Goal: Task Accomplishment & Management: Manage account settings

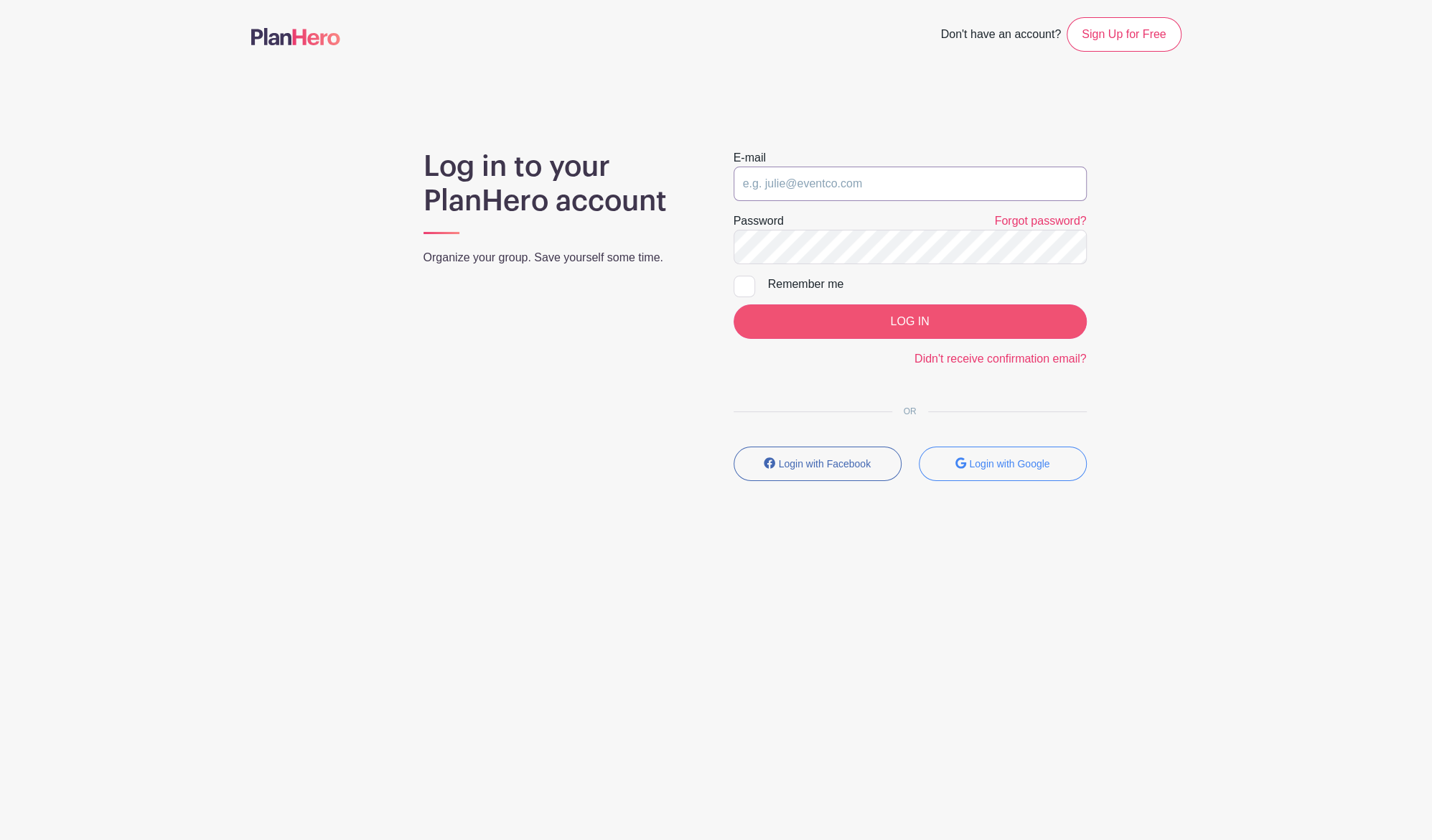
type input "[EMAIL_ADDRESS][DOMAIN_NAME]"
click at [956, 312] on input "LOG IN" at bounding box center [911, 321] width 354 height 35
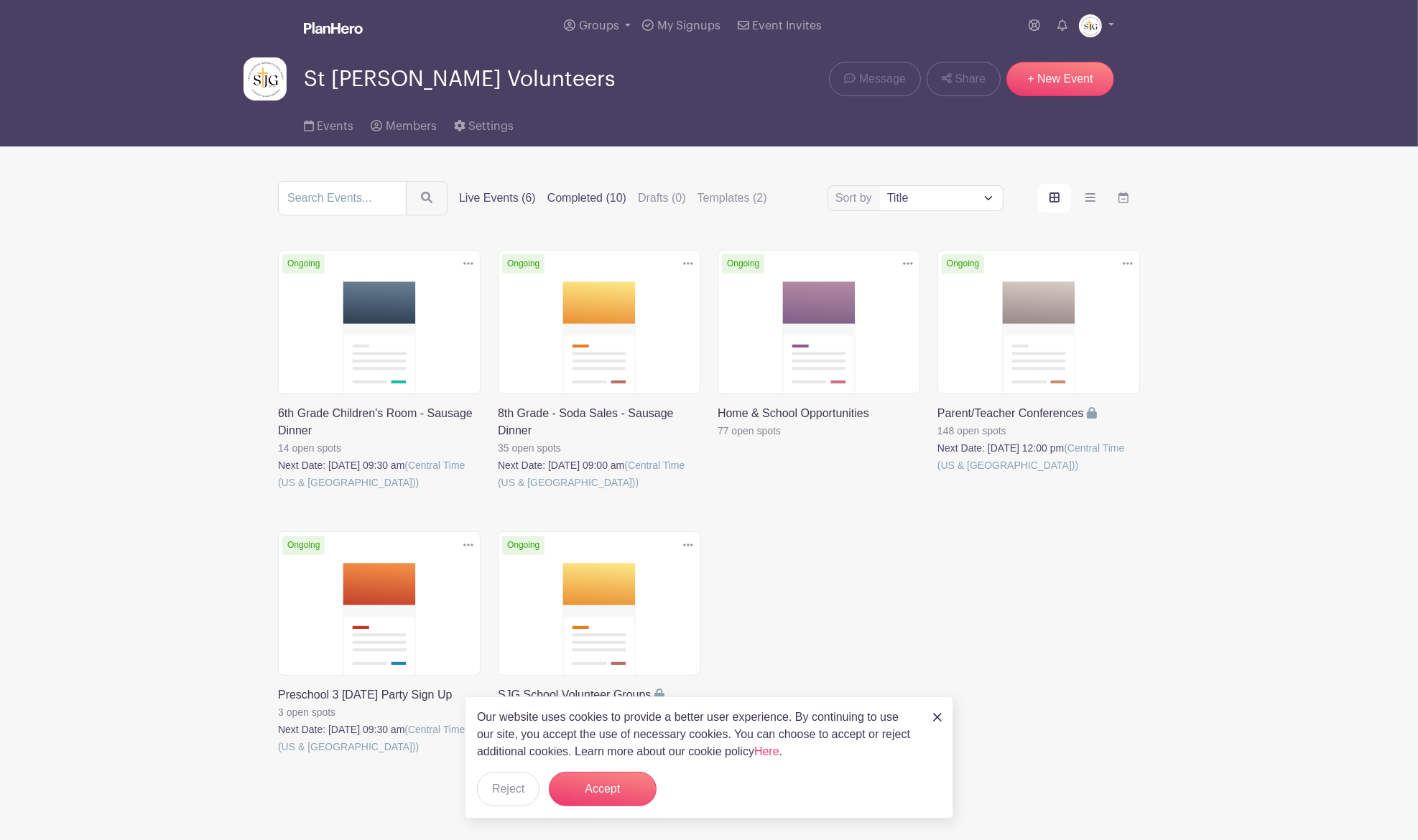
click at [580, 194] on label "Completed (10)" at bounding box center [587, 198] width 79 height 17
click at [0, 0] on input "Completed (10)" at bounding box center [0, 0] width 0 height 0
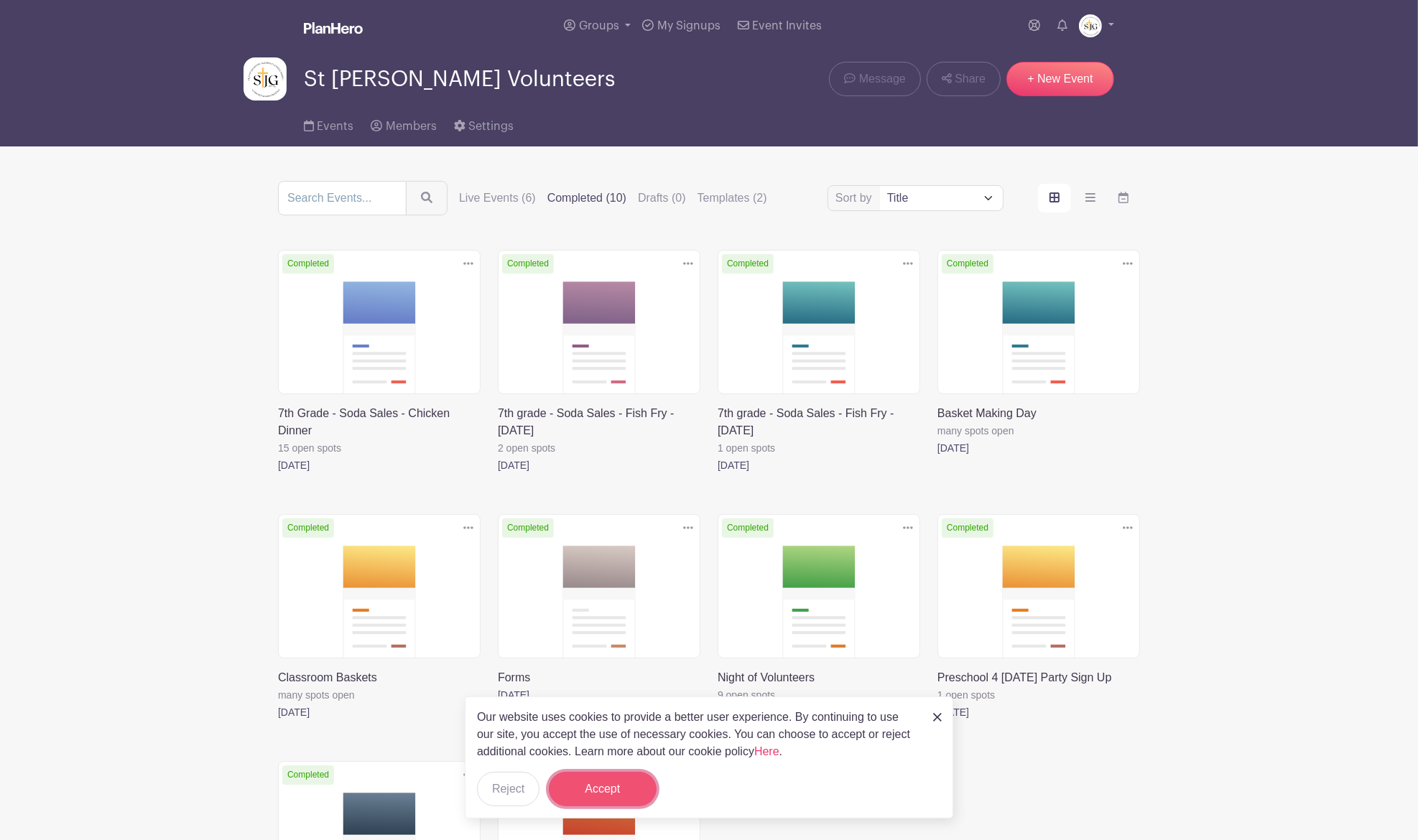
click at [606, 777] on button "Accept" at bounding box center [603, 789] width 108 height 35
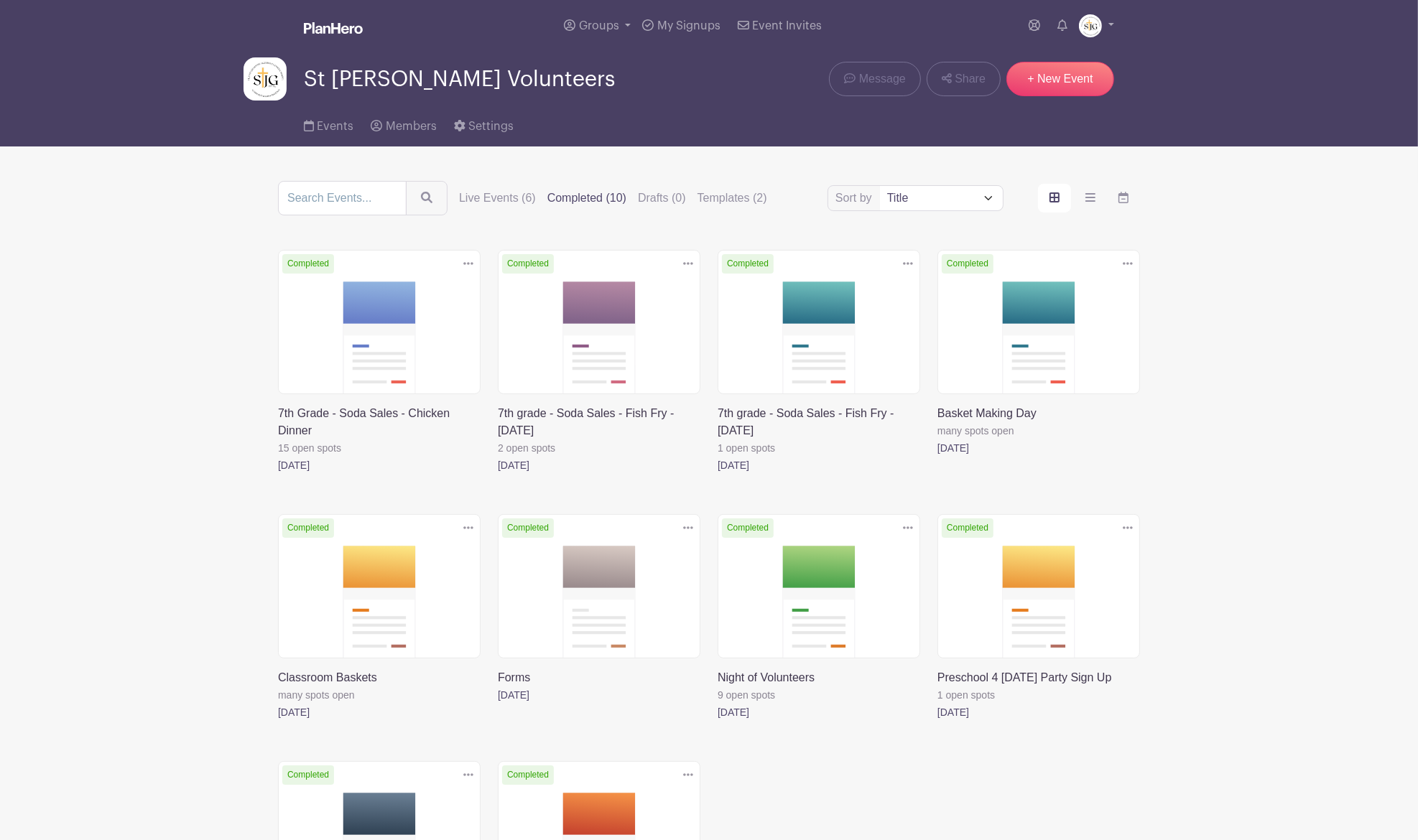
scroll to position [274, 0]
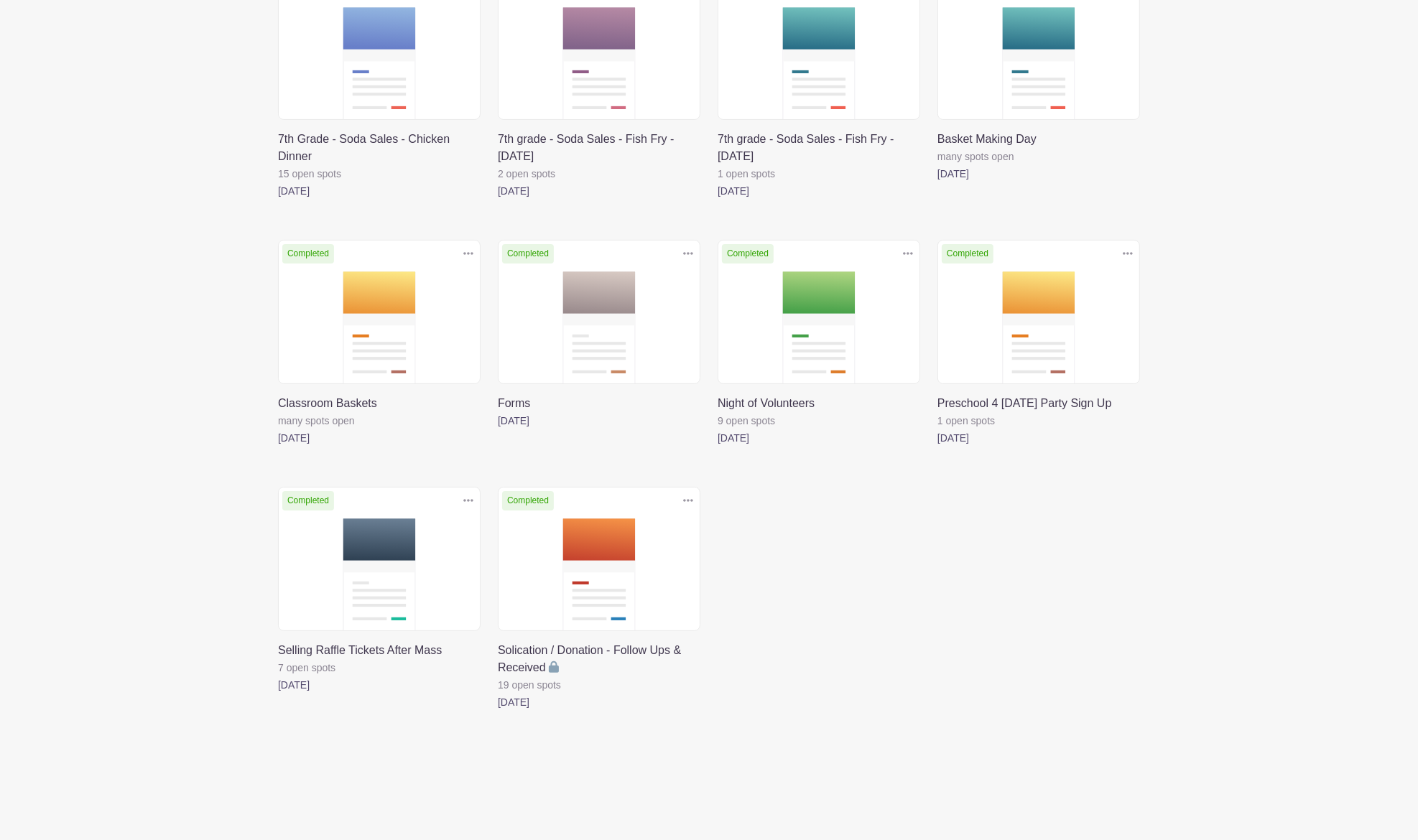
click at [937, 447] on link at bounding box center [937, 447] width 0 height 0
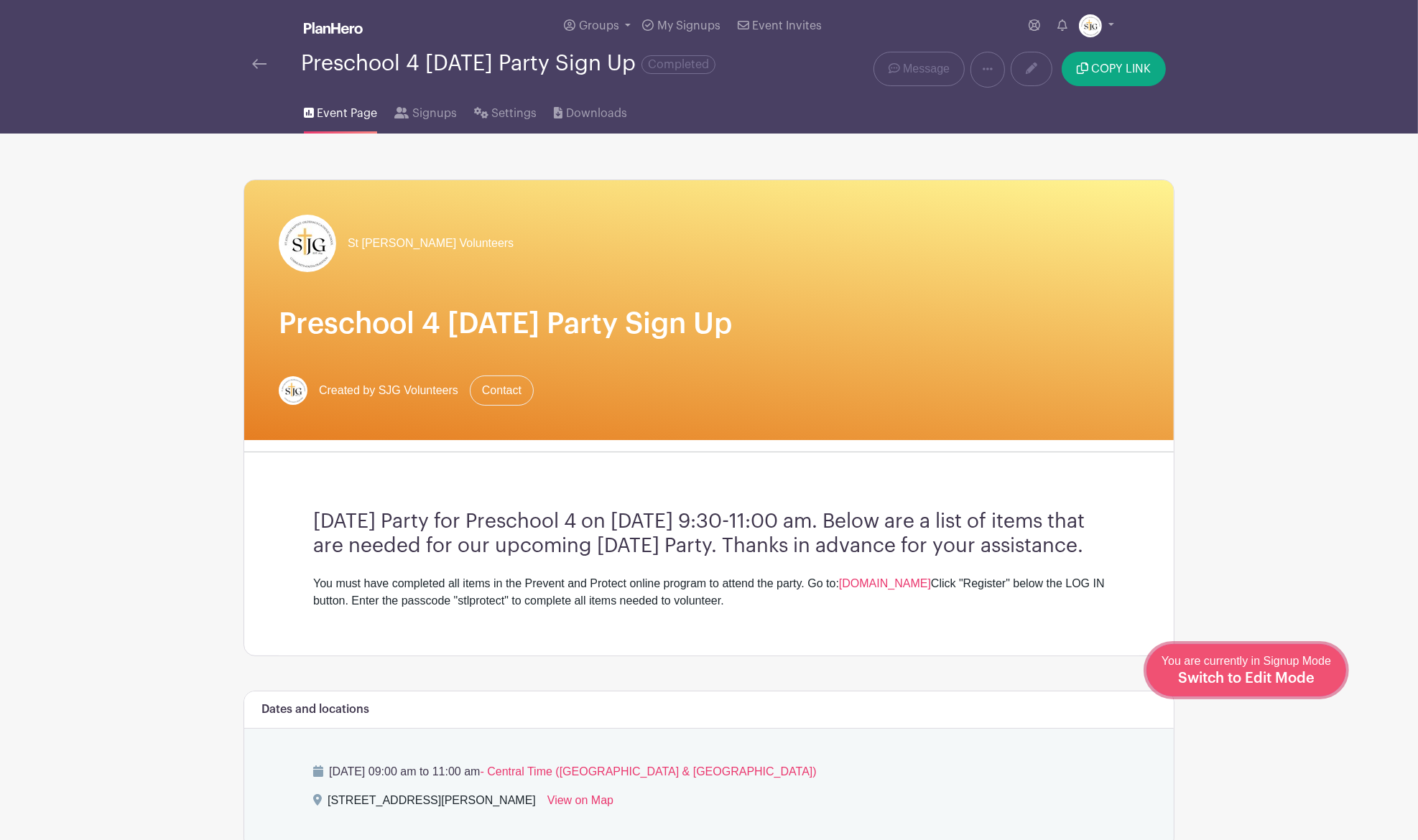
click at [1278, 662] on span "You are currently in Signup Mode Switch to Edit Mode" at bounding box center [1246, 669] width 169 height 30
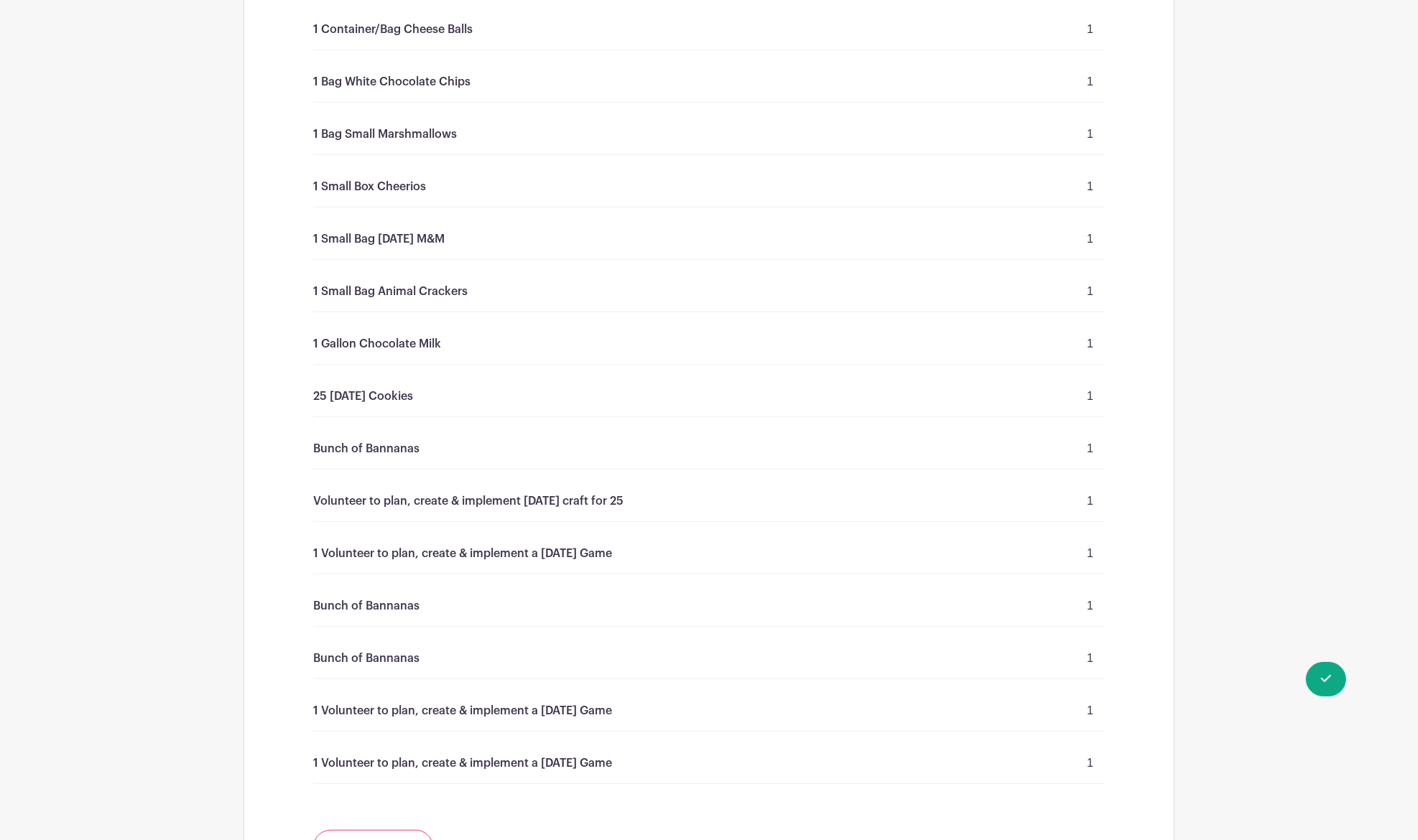
scroll to position [765, 0]
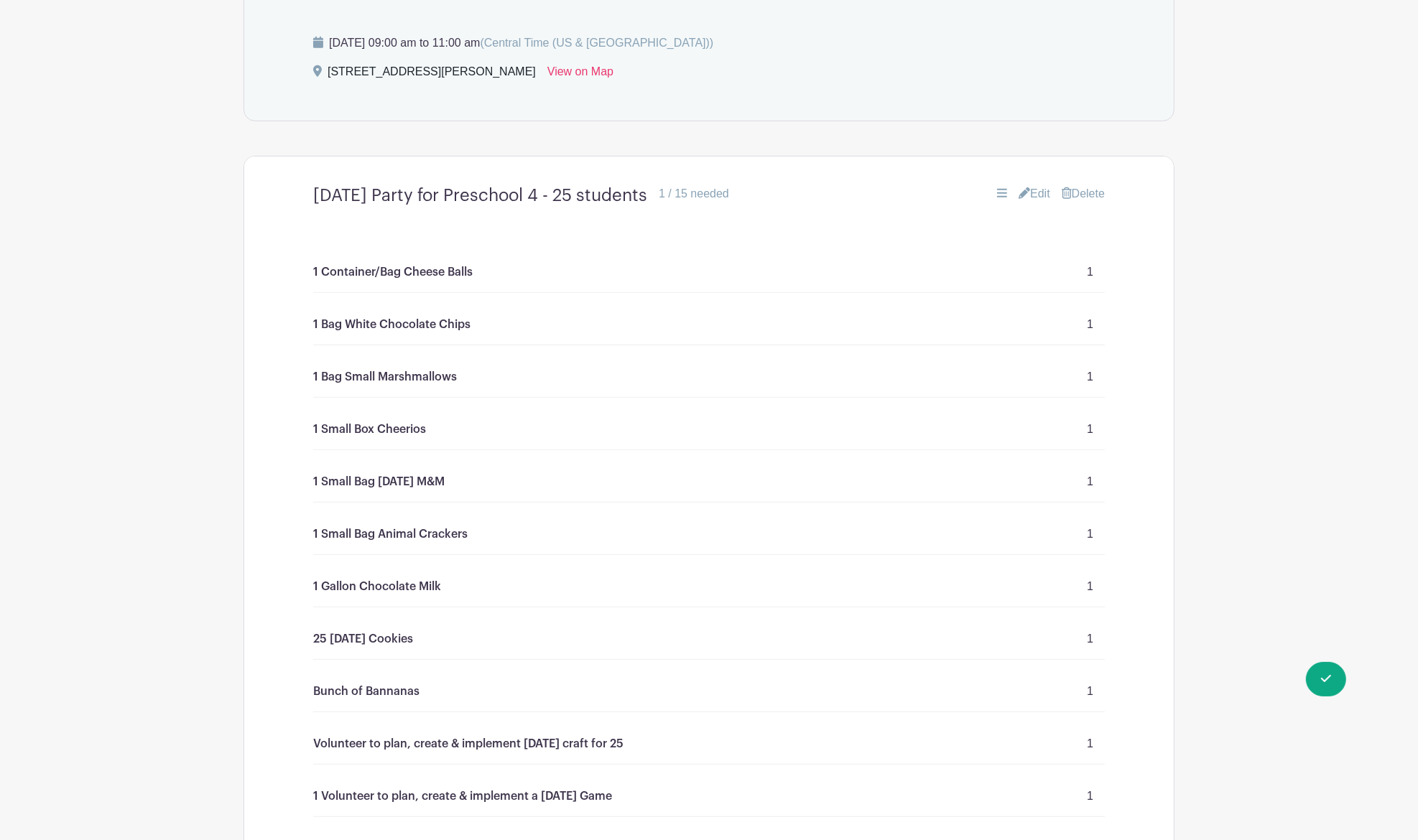
click at [1028, 202] on link "Edit" at bounding box center [1034, 194] width 32 height 17
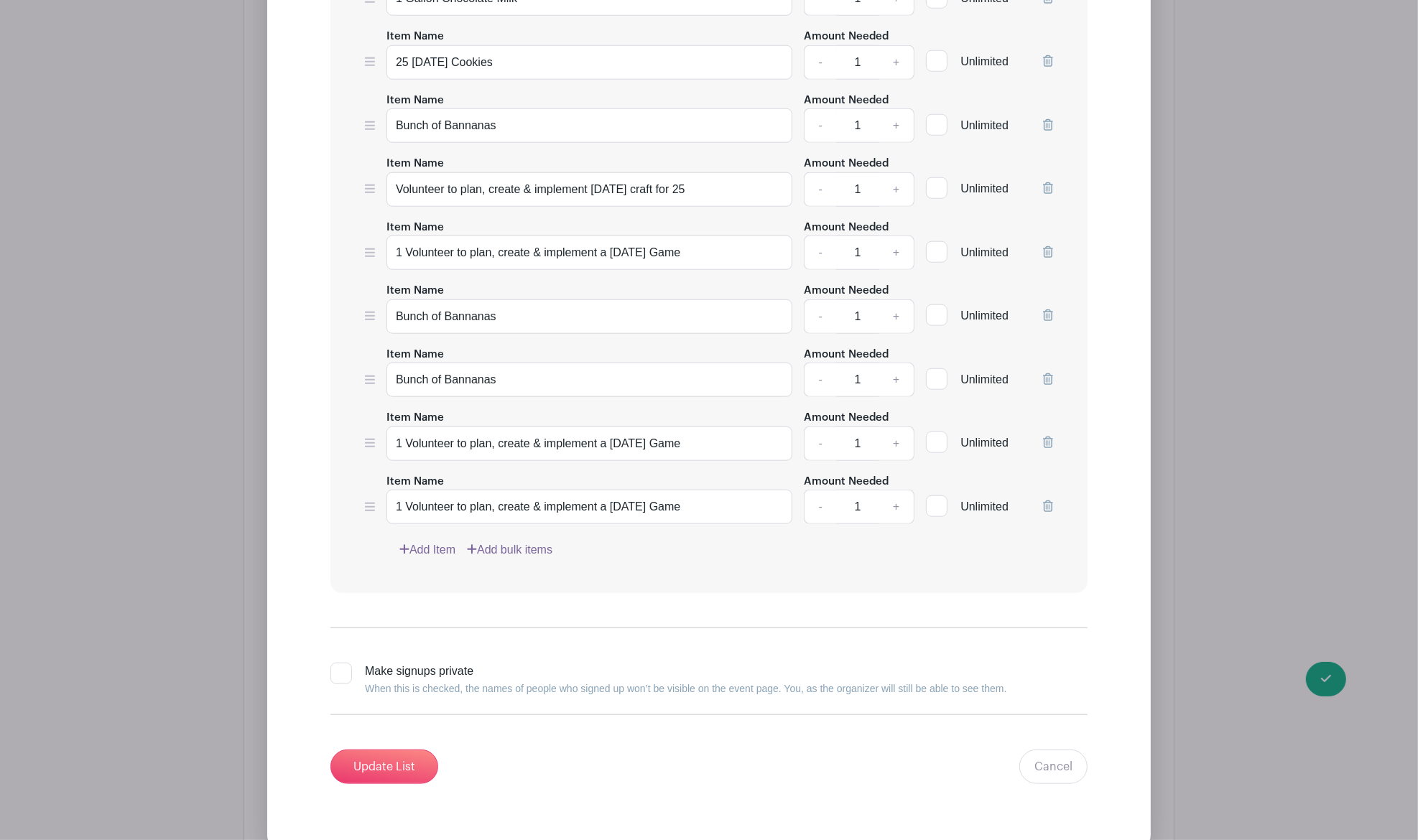
scroll to position [1818, 0]
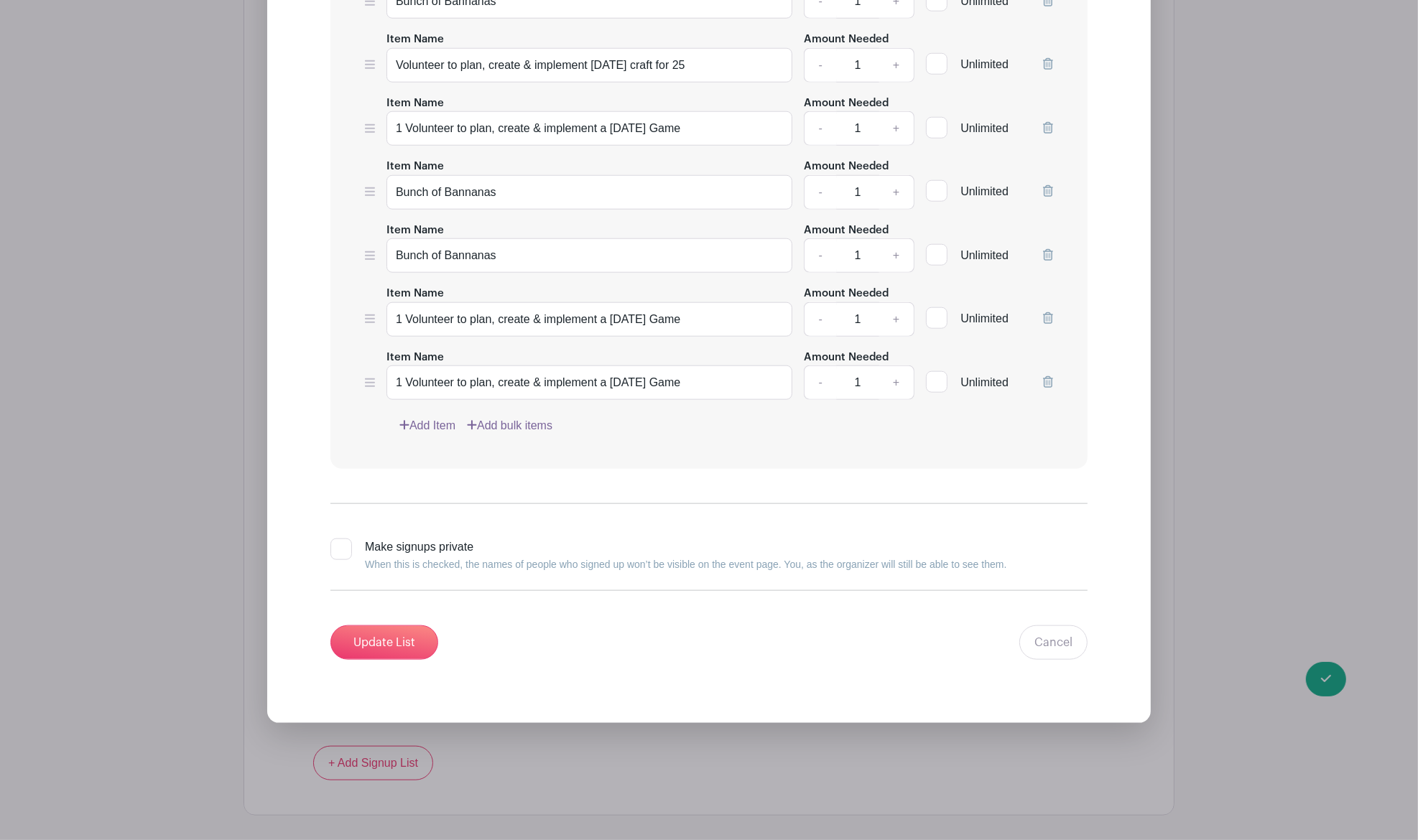
click at [421, 434] on link "Add Item" at bounding box center [427, 426] width 56 height 17
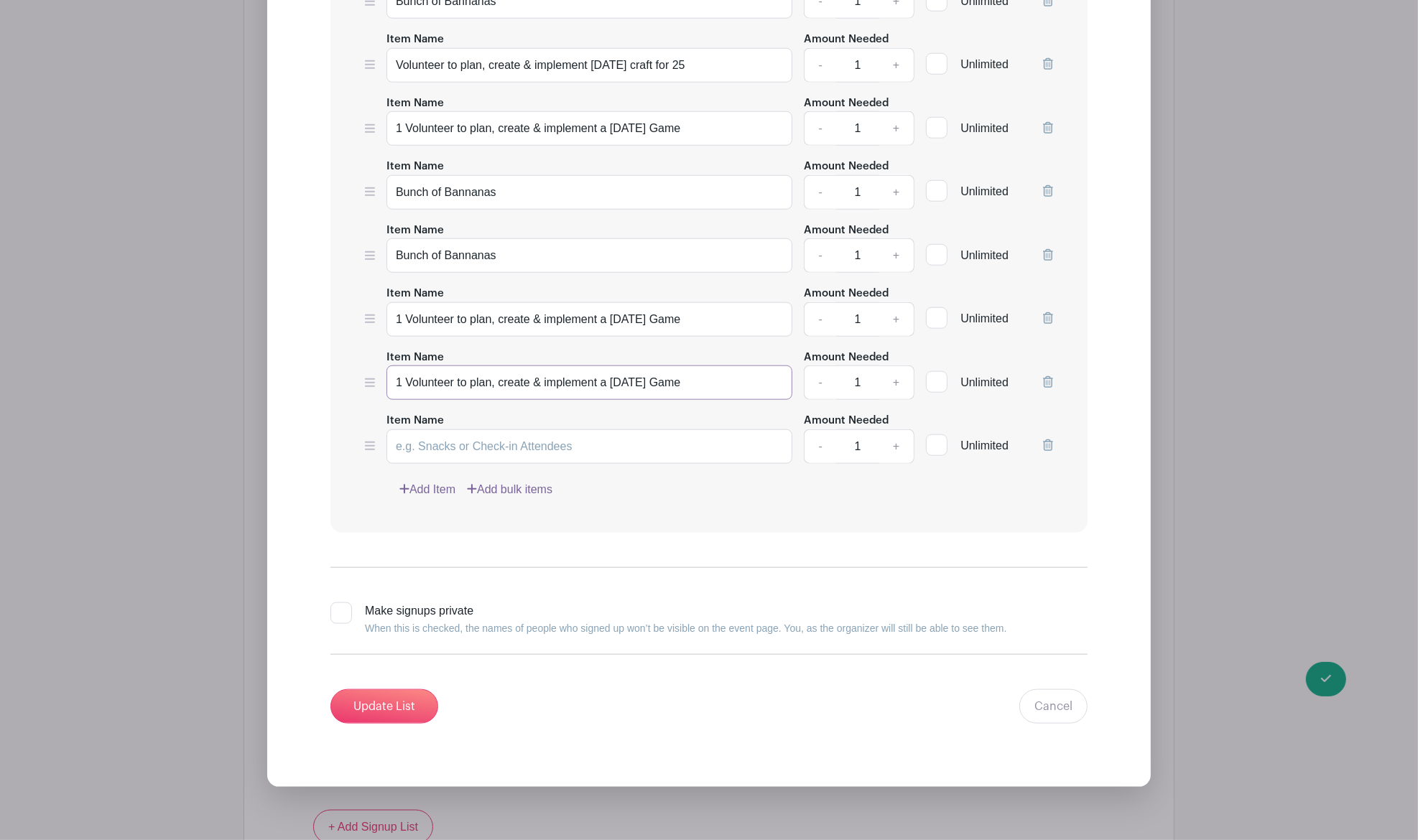
drag, startPoint x: 704, startPoint y: 387, endPoint x: 375, endPoint y: 430, distance: 331.8
click at [467, 463] on input "Item Name" at bounding box center [589, 447] width 406 height 35
paste input "1 Volunteer to plan, create & implement a Halloween Game"
type input "1 Volunteer to plan, create & implement a Halloween Game"
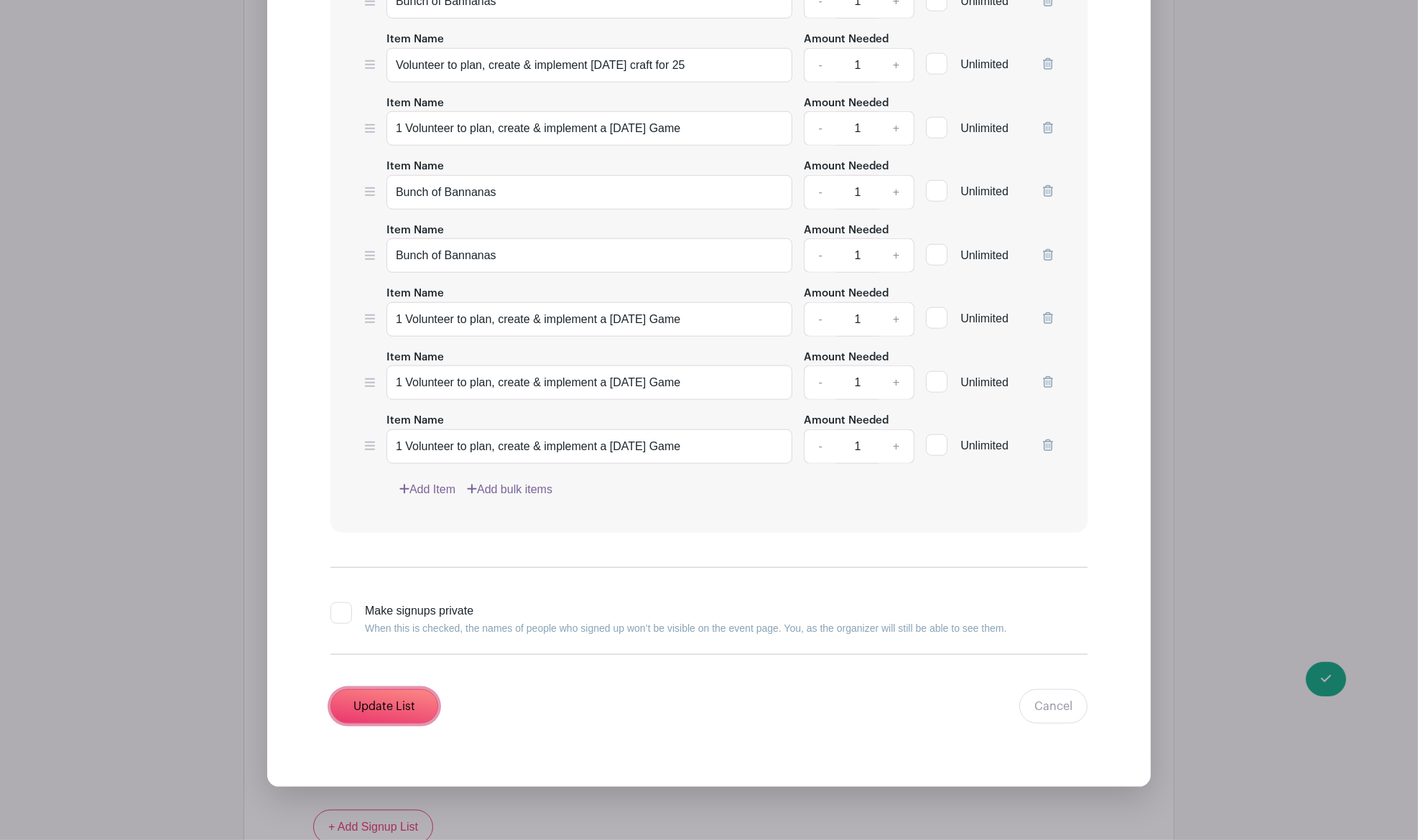
drag, startPoint x: 396, startPoint y: 719, endPoint x: 909, endPoint y: 589, distance: 529.2
click at [1007, 626] on form "List Name Halloween Party for Preschool 4 - 25 students List Items Item Name 1 …" at bounding box center [708, 16] width 791 height 1449
click at [1052, 451] on icon at bounding box center [1047, 445] width 10 height 12
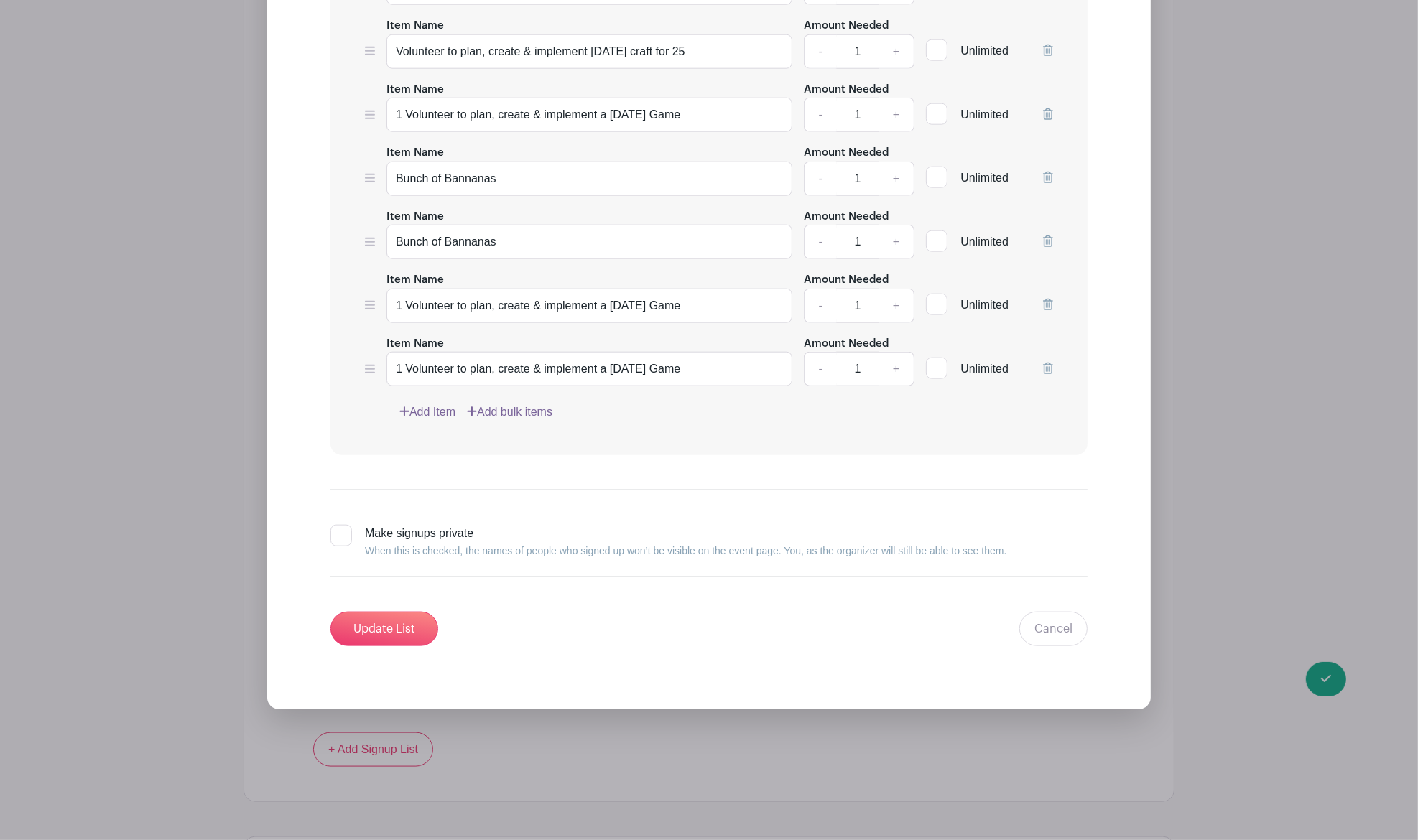
scroll to position [2010, 0]
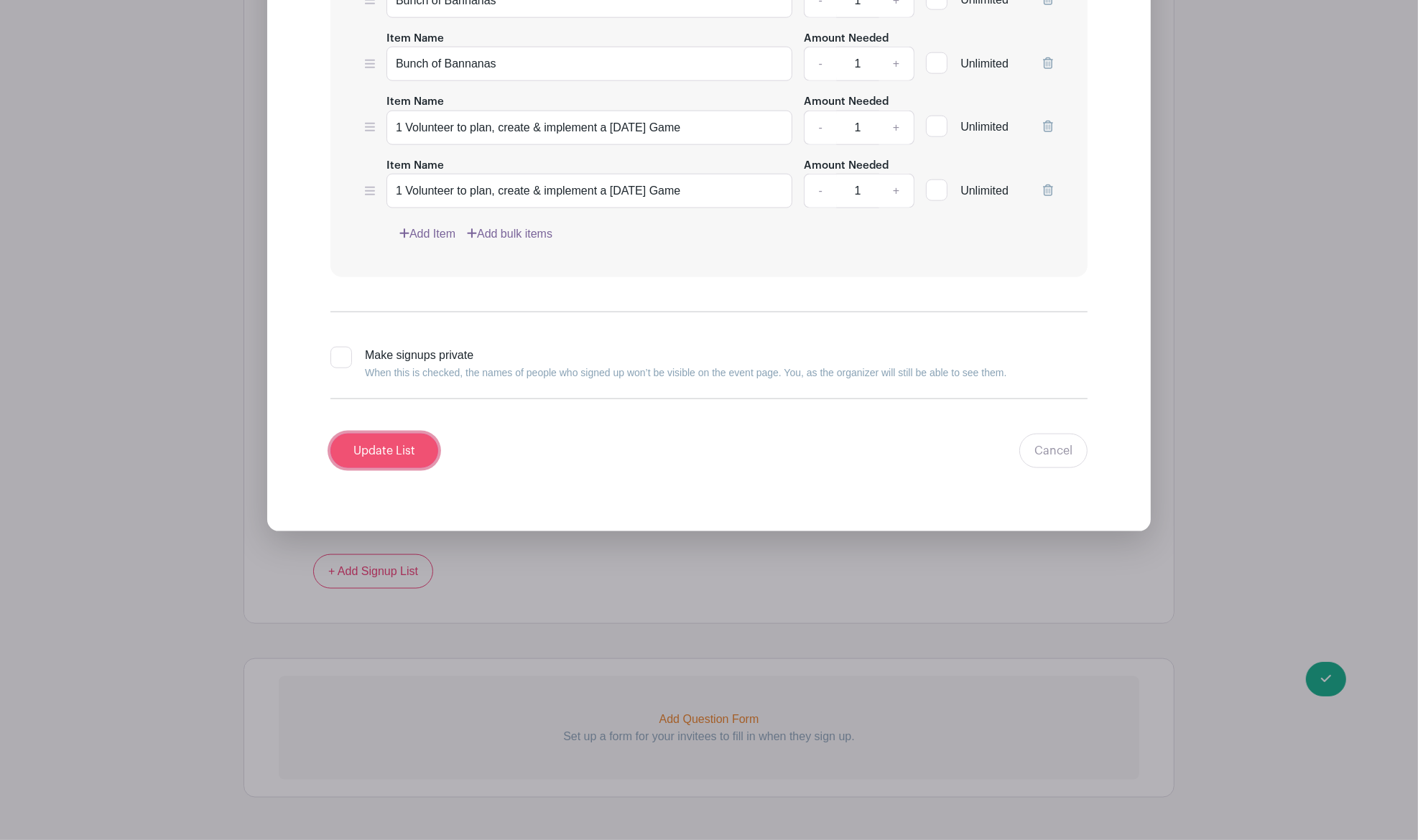
click at [399, 468] on input "Update List" at bounding box center [384, 450] width 108 height 35
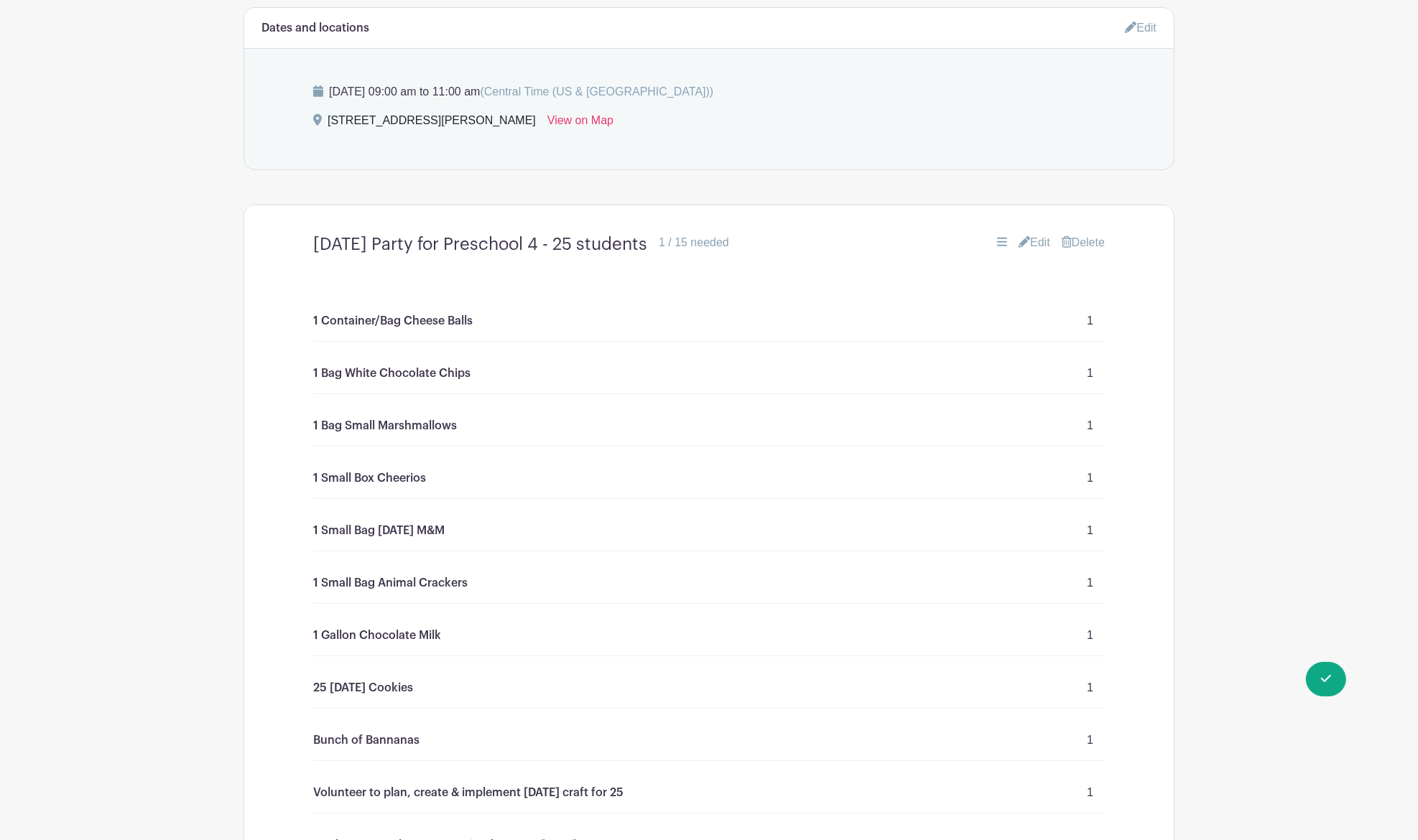
scroll to position [333, 0]
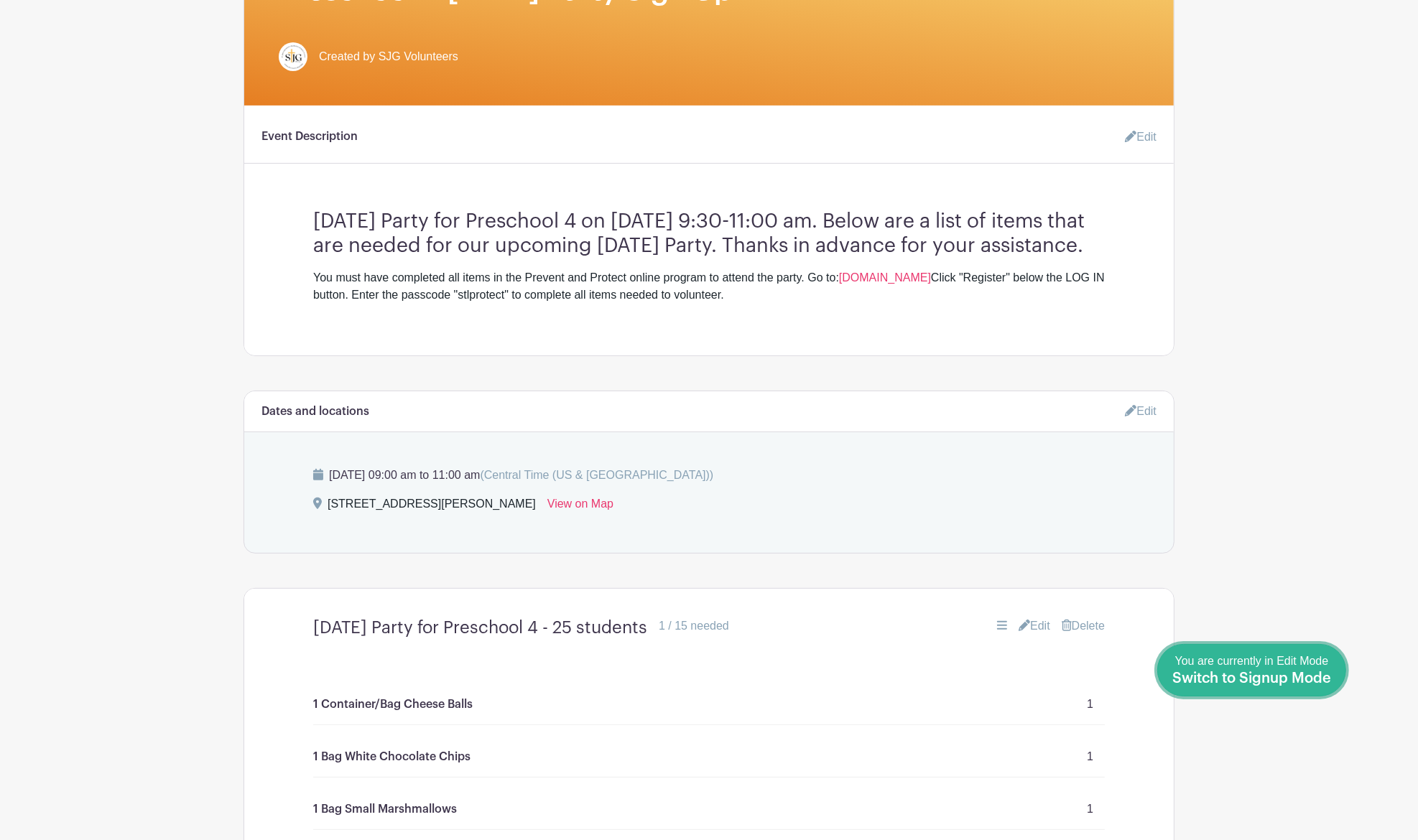
click at [1326, 685] on div "You are currently in Edit Mode Switch to Signup Mode" at bounding box center [1251, 670] width 158 height 35
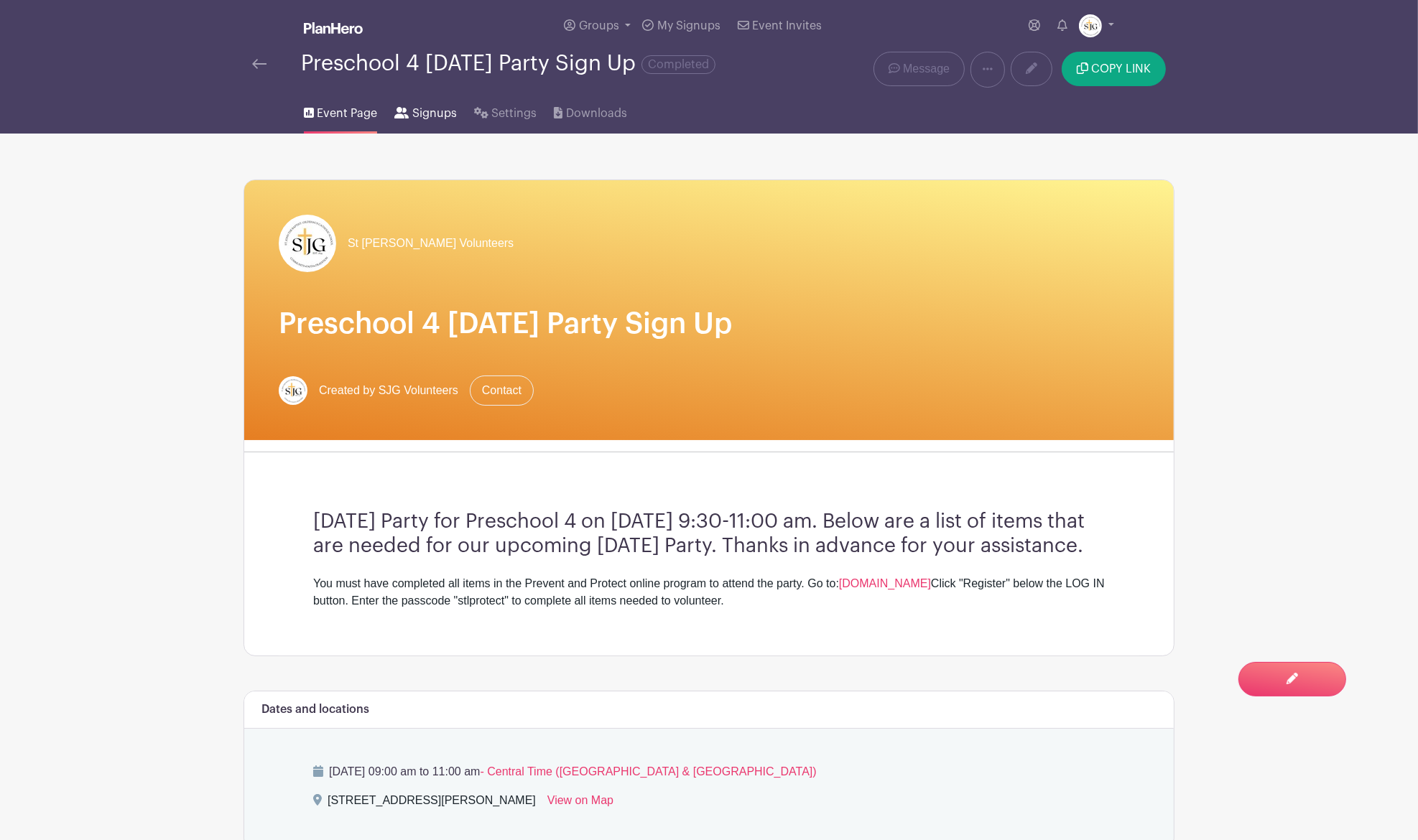
click at [430, 115] on span "Signups" at bounding box center [434, 113] width 45 height 17
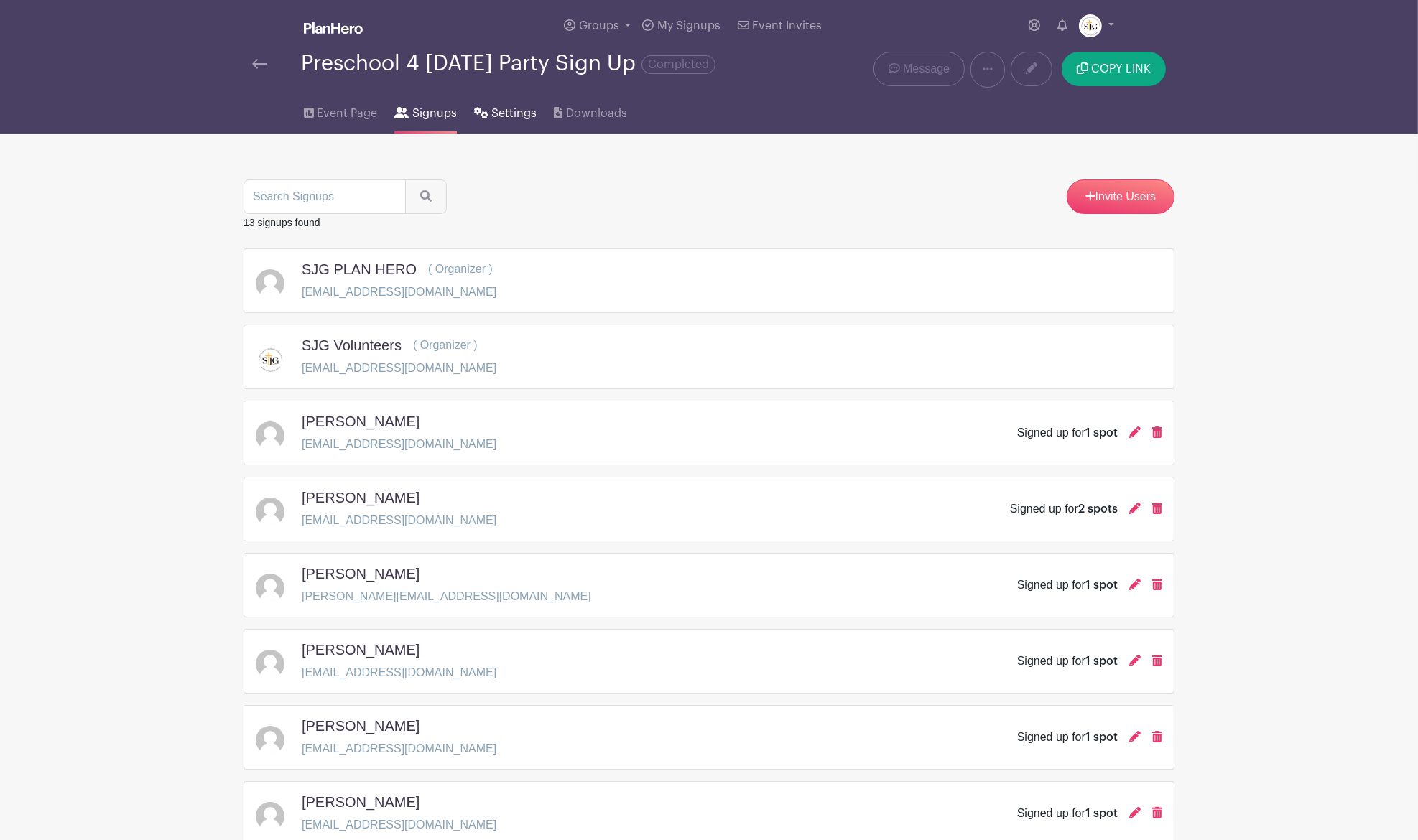
click at [502, 114] on span "Settings" at bounding box center [514, 113] width 45 height 17
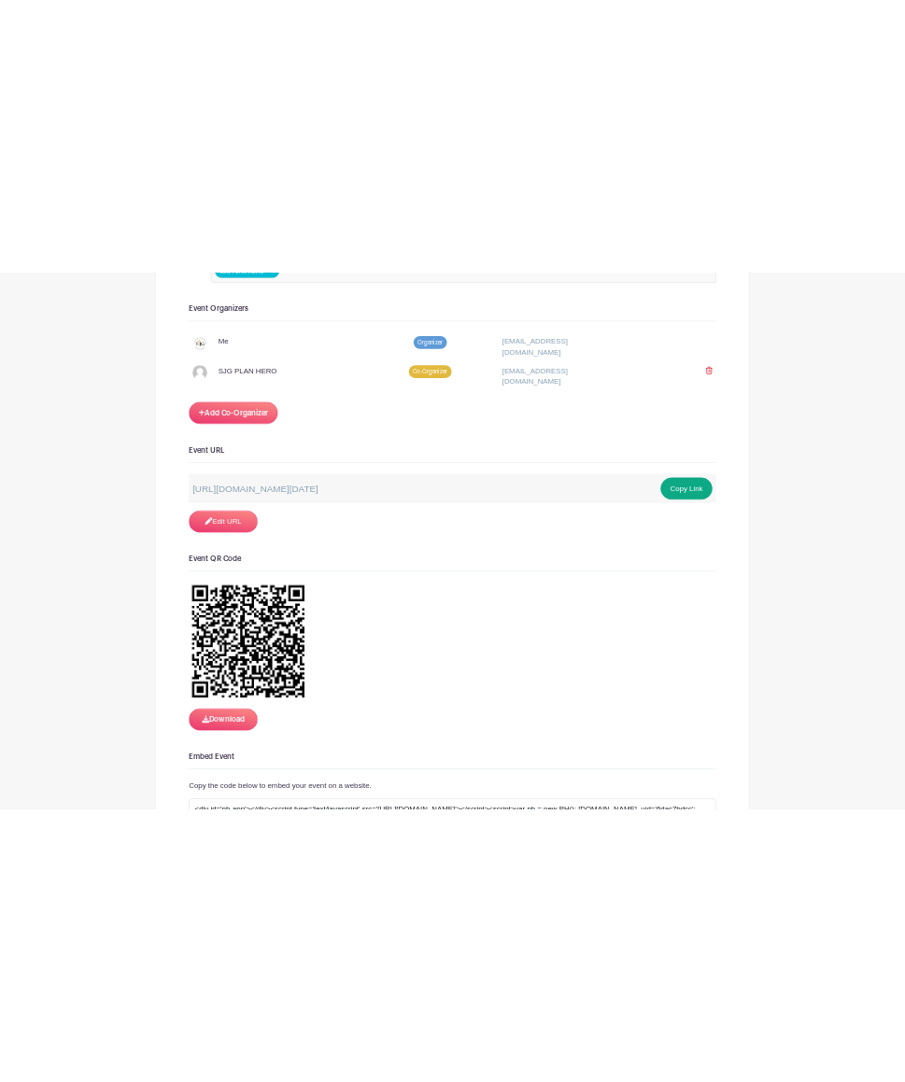
scroll to position [1369, 0]
